Goal: Information Seeking & Learning: Understand process/instructions

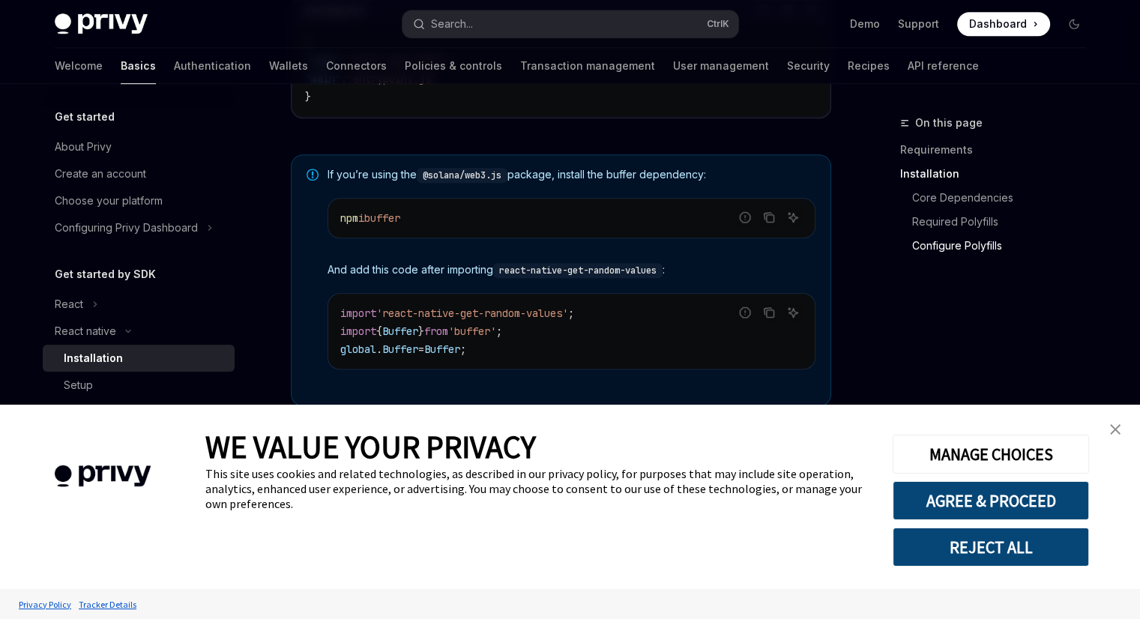
scroll to position [1094, 0]
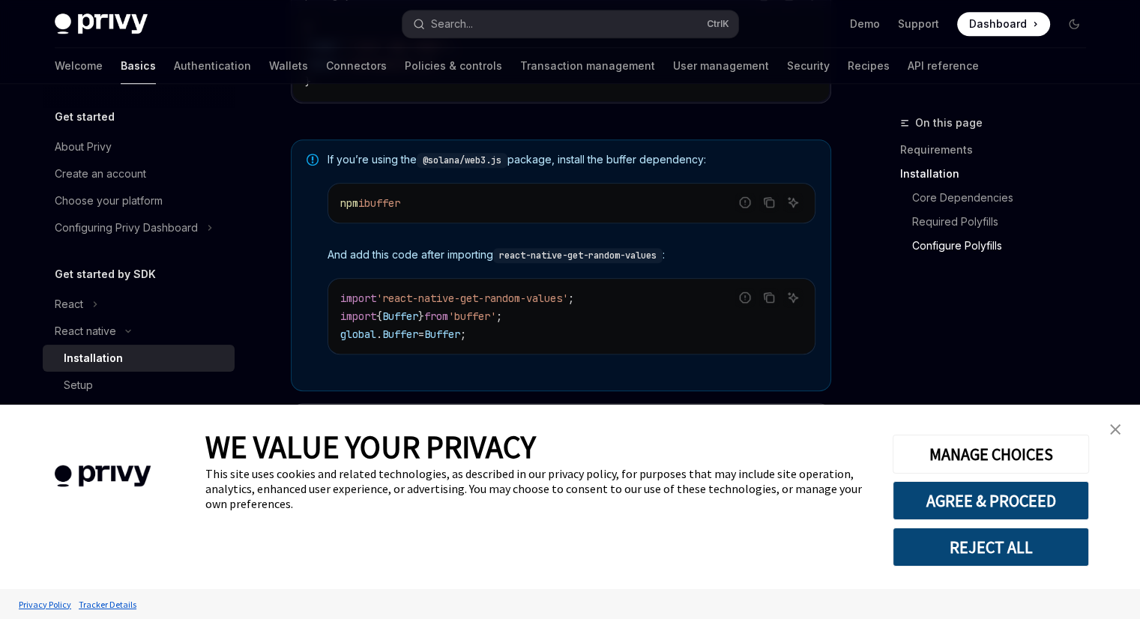
type textarea "*"
click at [1113, 429] on img "close banner" at bounding box center [1115, 429] width 10 height 10
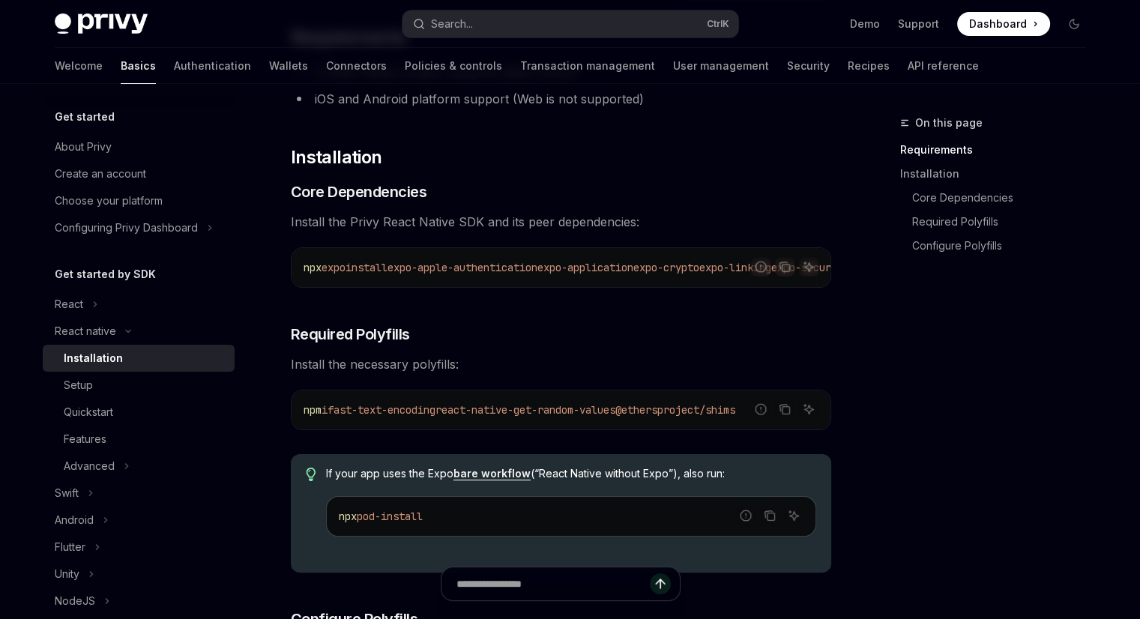
scroll to position [162, 0]
click at [785, 270] on icon "Copy the contents from the code block" at bounding box center [784, 268] width 12 height 12
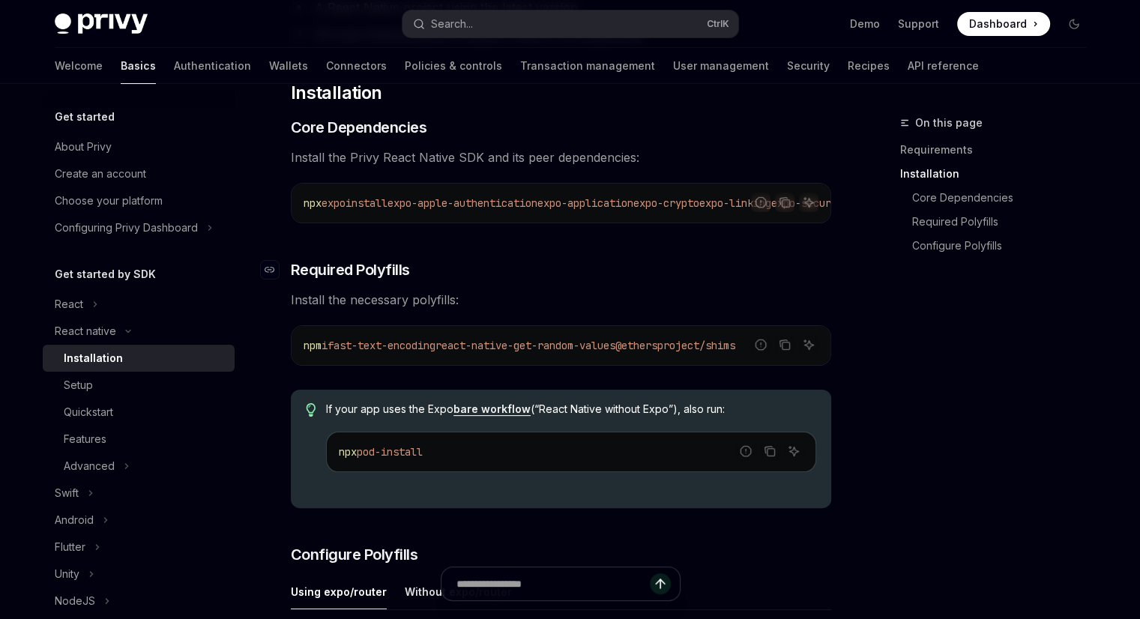
scroll to position [238, 0]
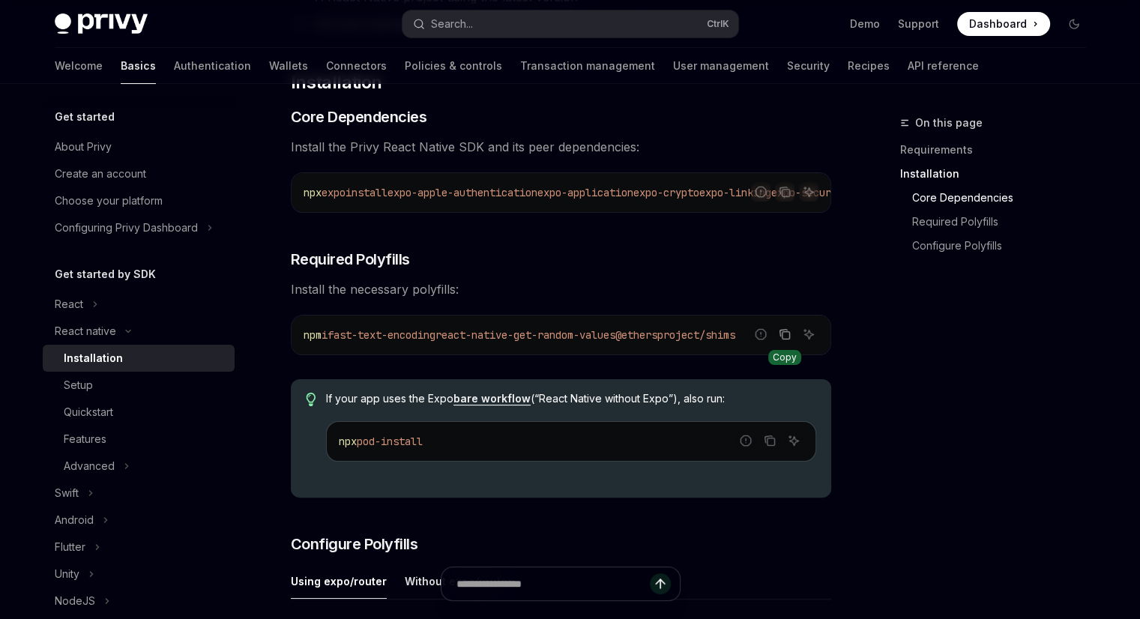
click at [781, 339] on icon "Copy the contents from the code block" at bounding box center [784, 334] width 12 height 12
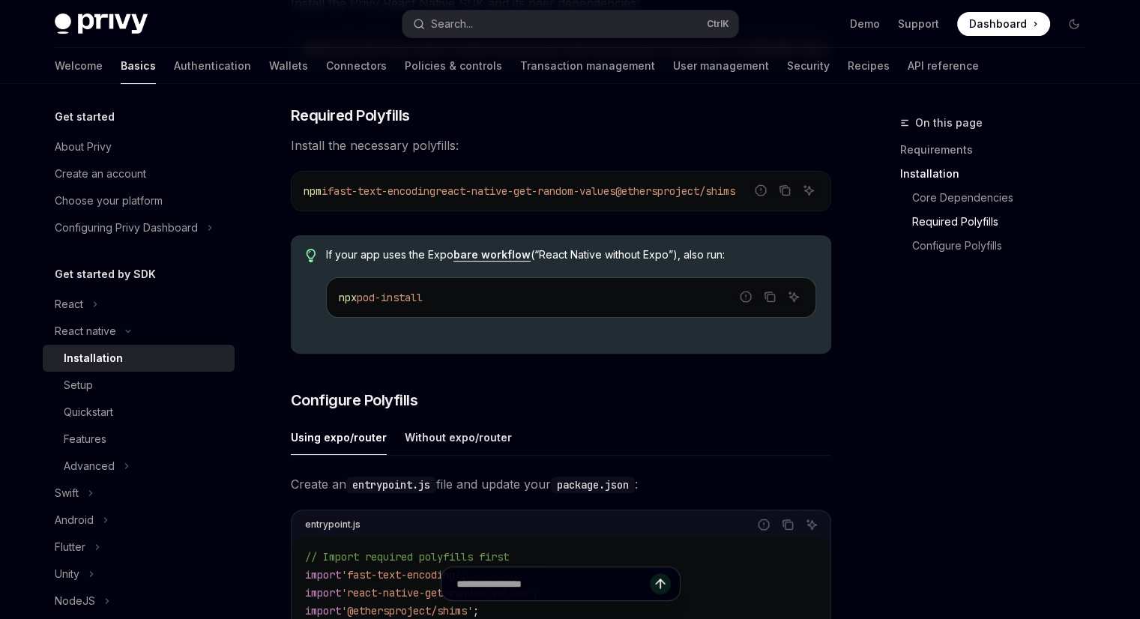
scroll to position [384, 0]
click at [785, 193] on icon "Copy the contents from the code block" at bounding box center [784, 189] width 12 height 12
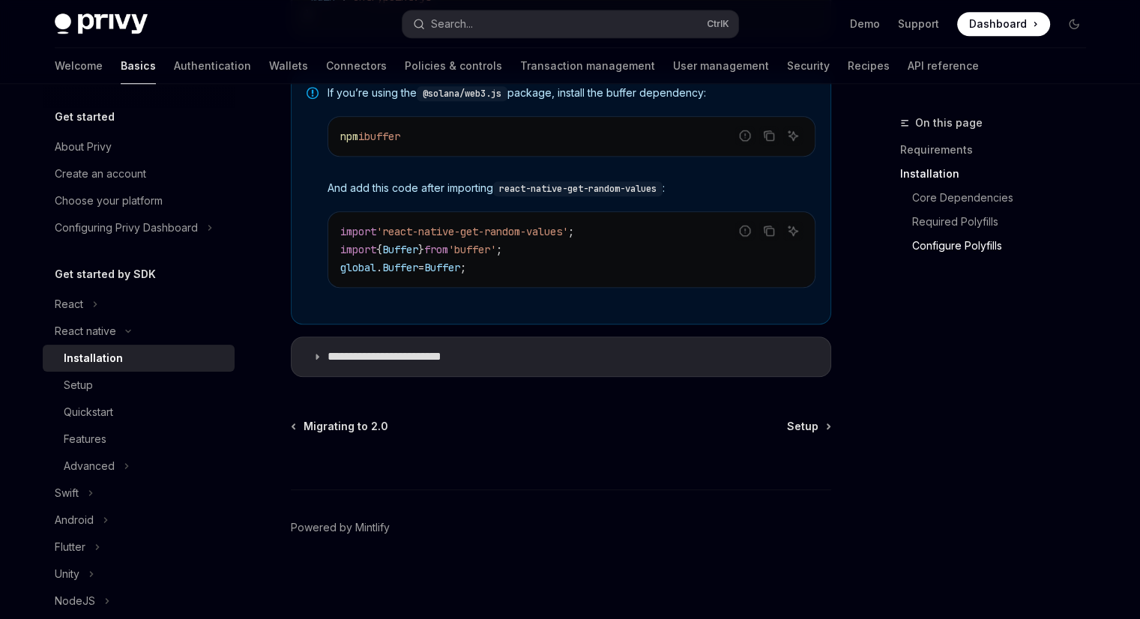
scroll to position [1162, 0]
click at [797, 423] on span "Setup" at bounding box center [802, 426] width 31 height 15
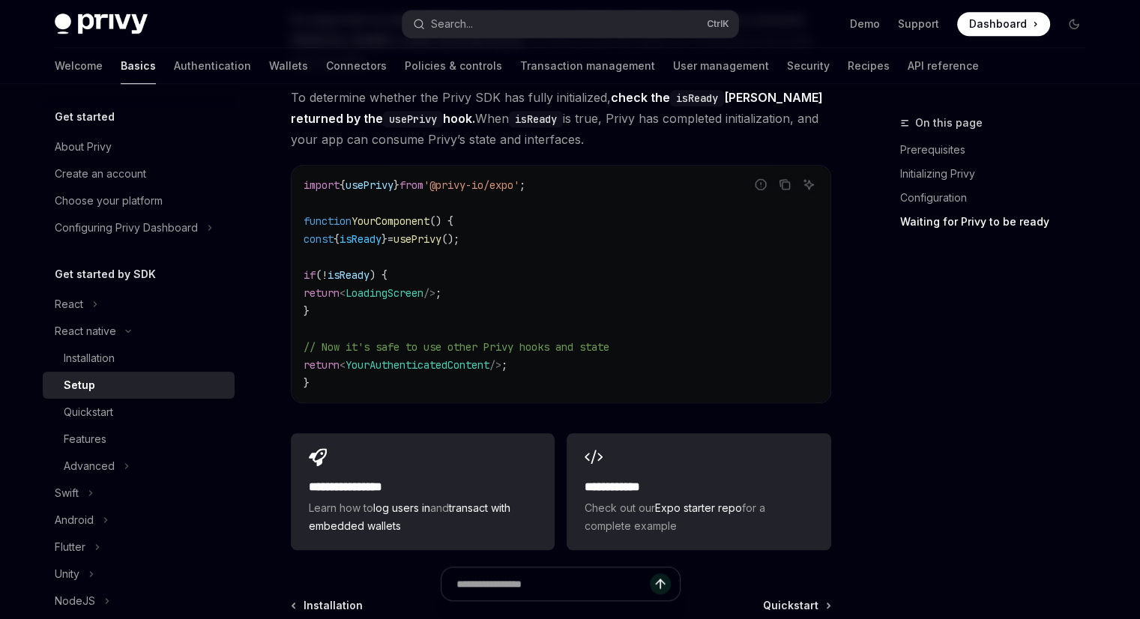
scroll to position [1451, 0]
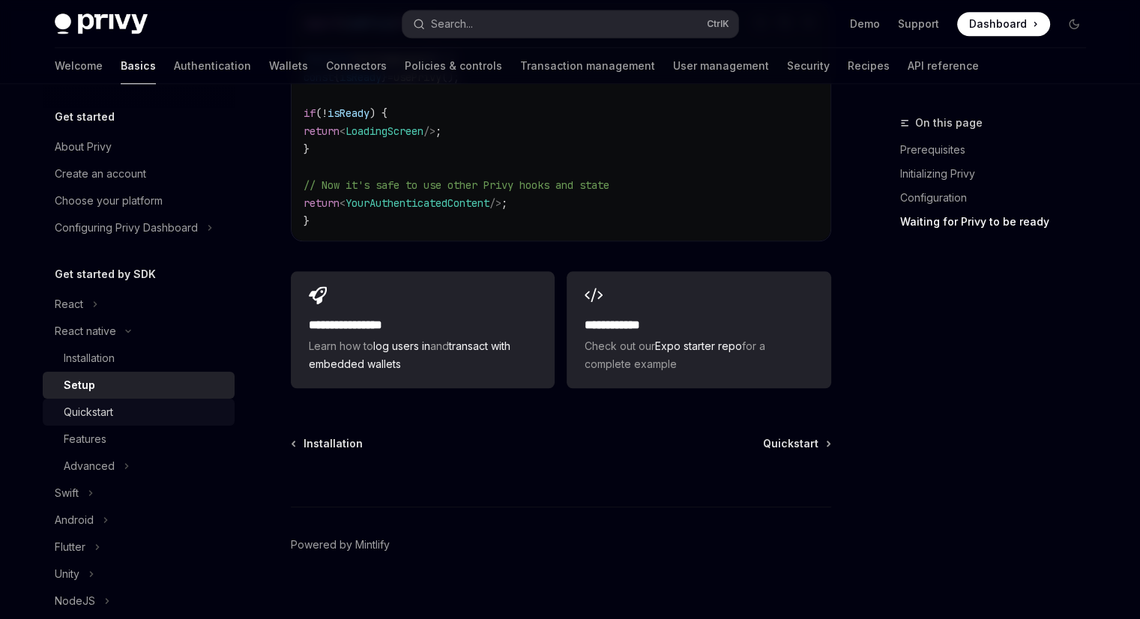
click at [127, 408] on div "Quickstart" at bounding box center [145, 412] width 162 height 18
type textarea "*"
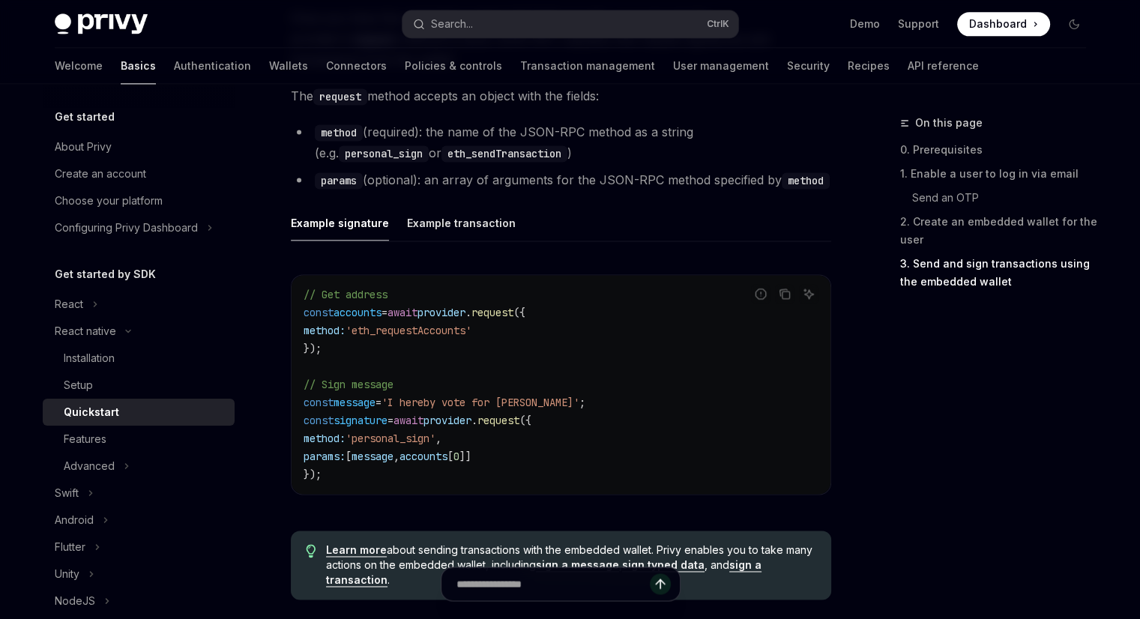
scroll to position [2047, 0]
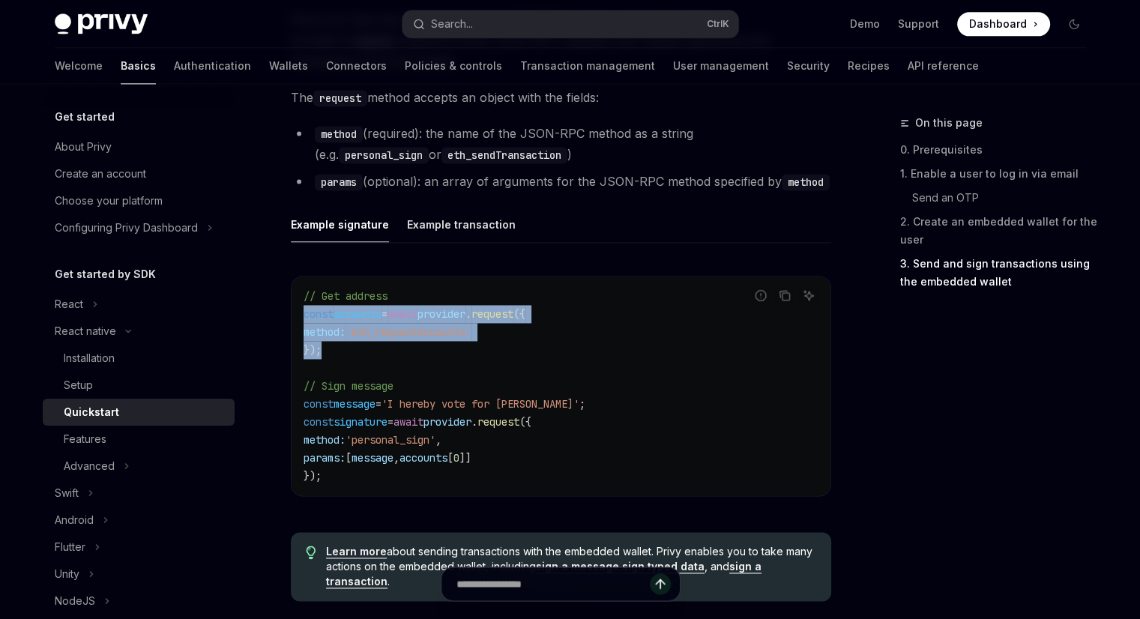
drag, startPoint x: 330, startPoint y: 351, endPoint x: 289, endPoint y: 315, distance: 54.1
copy code "const accounts = await provider . request ({ method: 'eth_requestAccounts' });"
click at [402, 327] on span "'eth_requestAccounts'" at bounding box center [408, 331] width 126 height 13
drag, startPoint x: 329, startPoint y: 349, endPoint x: 297, endPoint y: 317, distance: 45.0
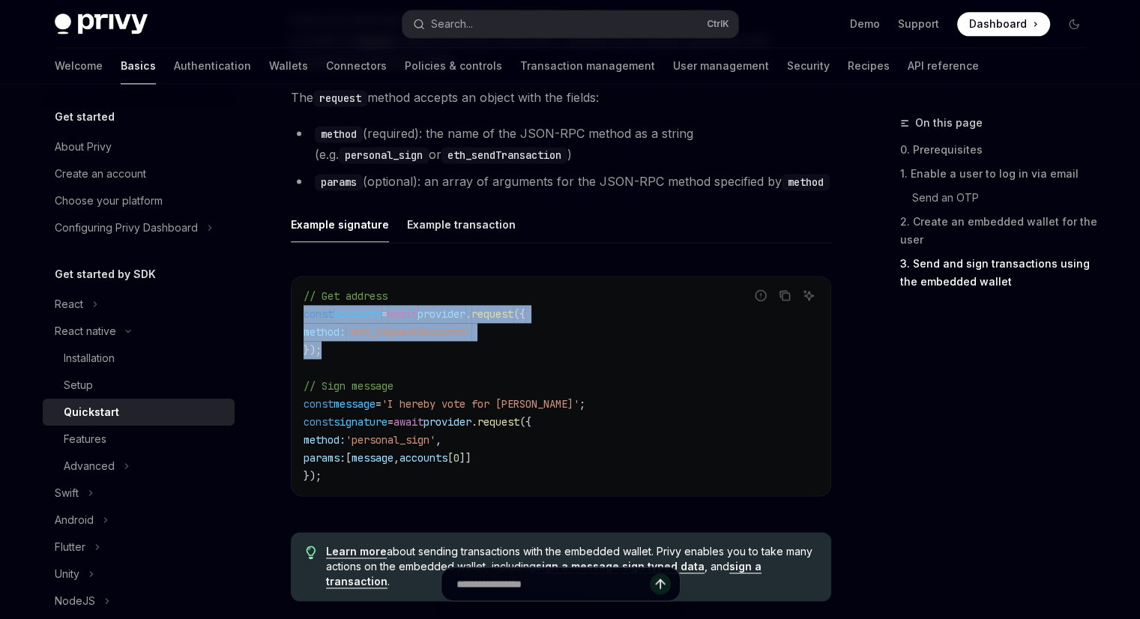
click at [297, 317] on div "// Get address const accounts = await provider . request ({ method: 'eth_reques…" at bounding box center [560, 385] width 539 height 219
copy code "const accounts = await provider . request ({ method: 'eth_requestAccounts' });"
